Goal: Information Seeking & Learning: Understand process/instructions

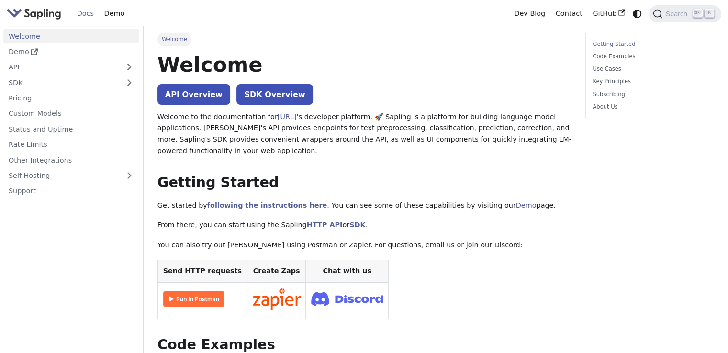
click at [605, 41] on link "Getting Started" at bounding box center [652, 44] width 118 height 9
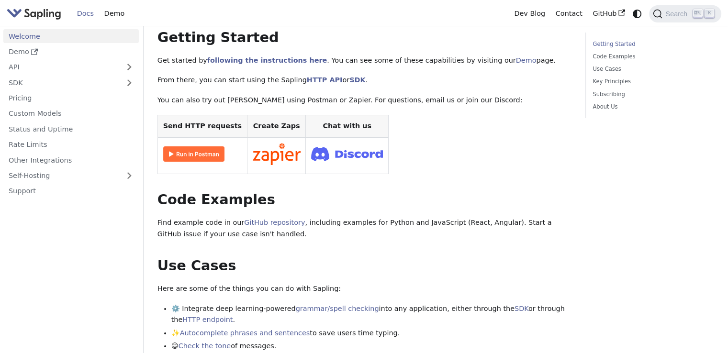
click at [190, 154] on img at bounding box center [193, 154] width 61 height 15
